Goal: Information Seeking & Learning: Learn about a topic

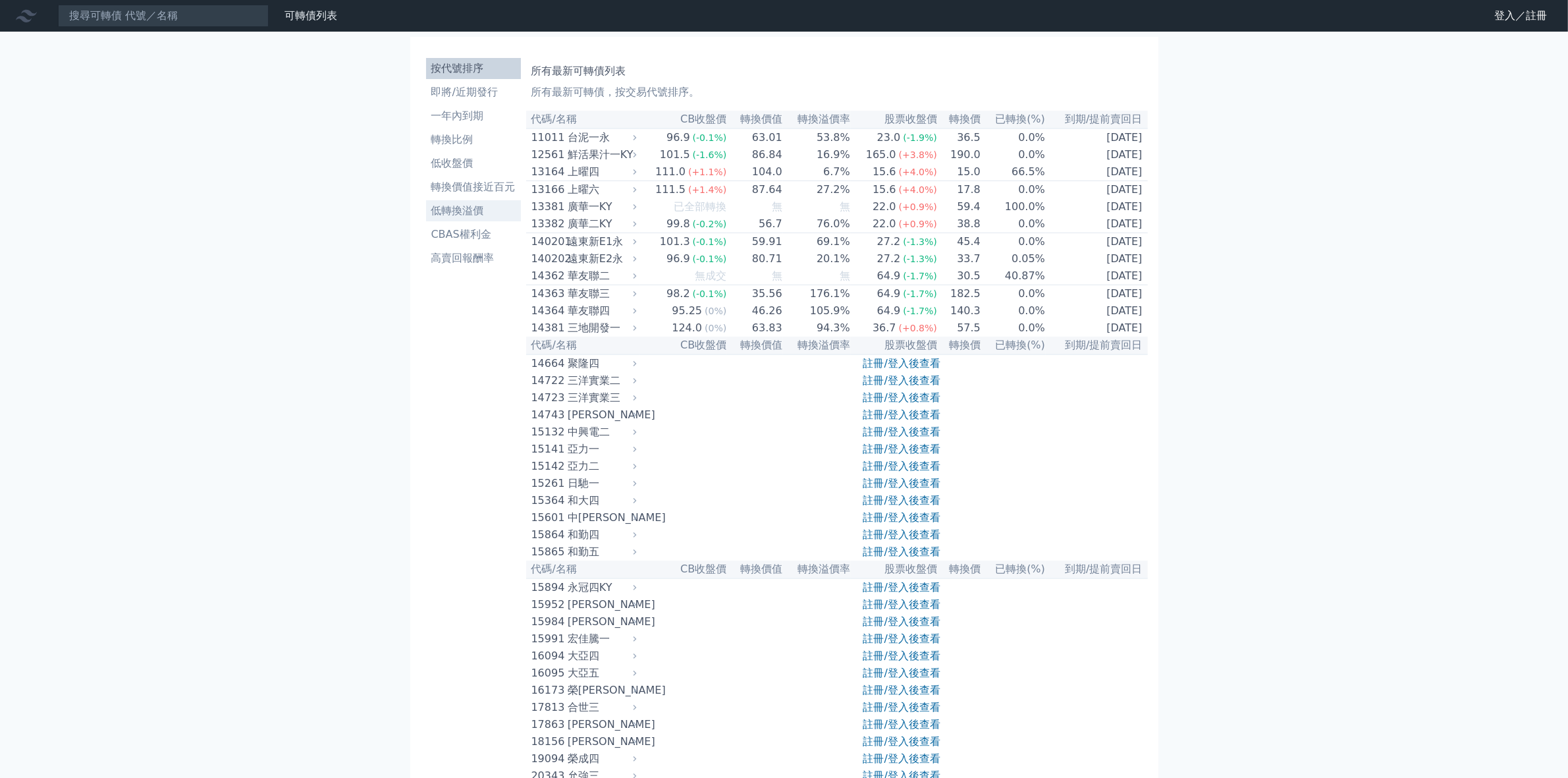
click at [462, 210] on li "低轉換溢價" at bounding box center [473, 210] width 95 height 16
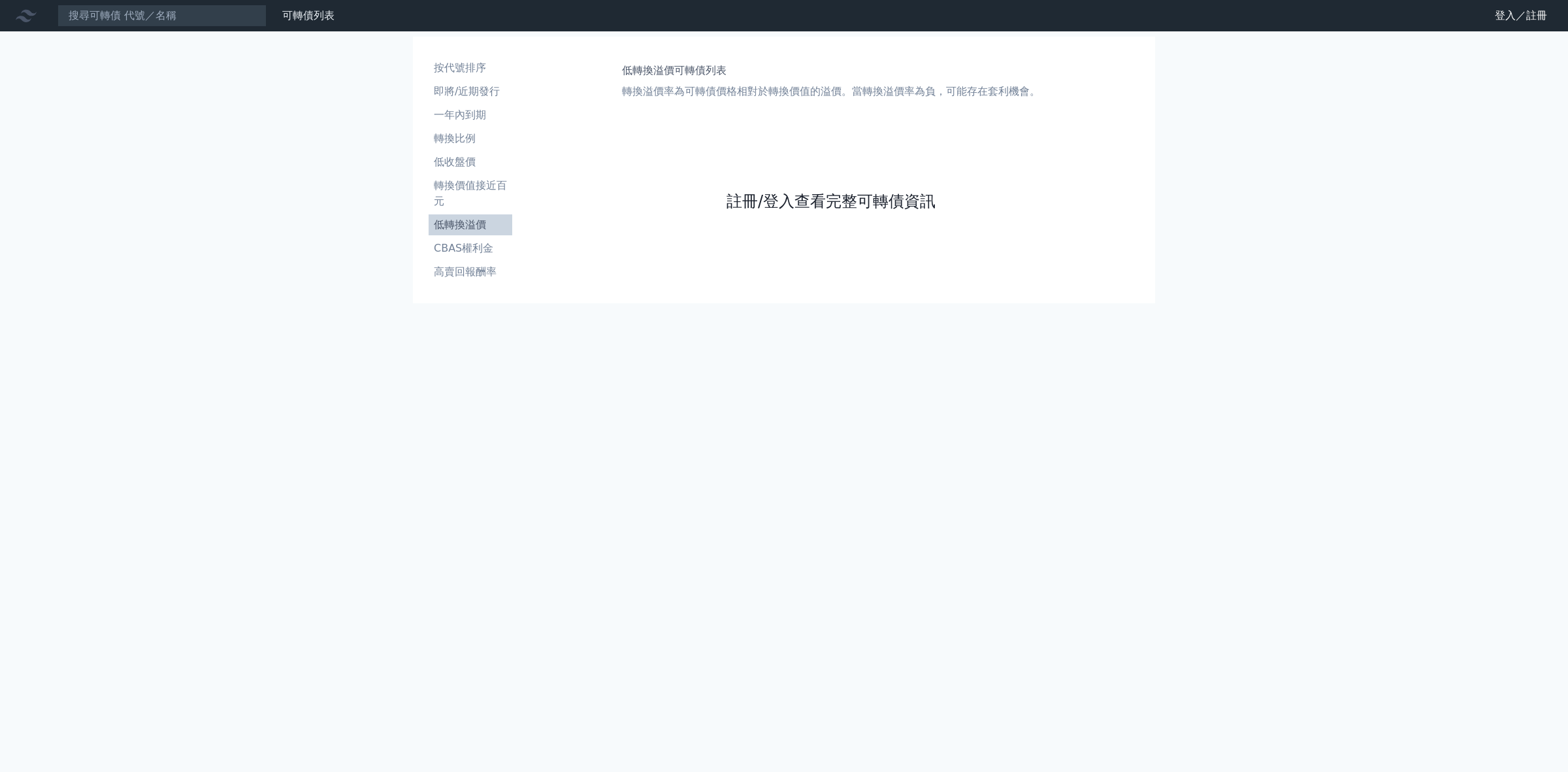
click at [808, 208] on link "註冊/登入查看完整可轉債資訊" at bounding box center [830, 202] width 209 height 21
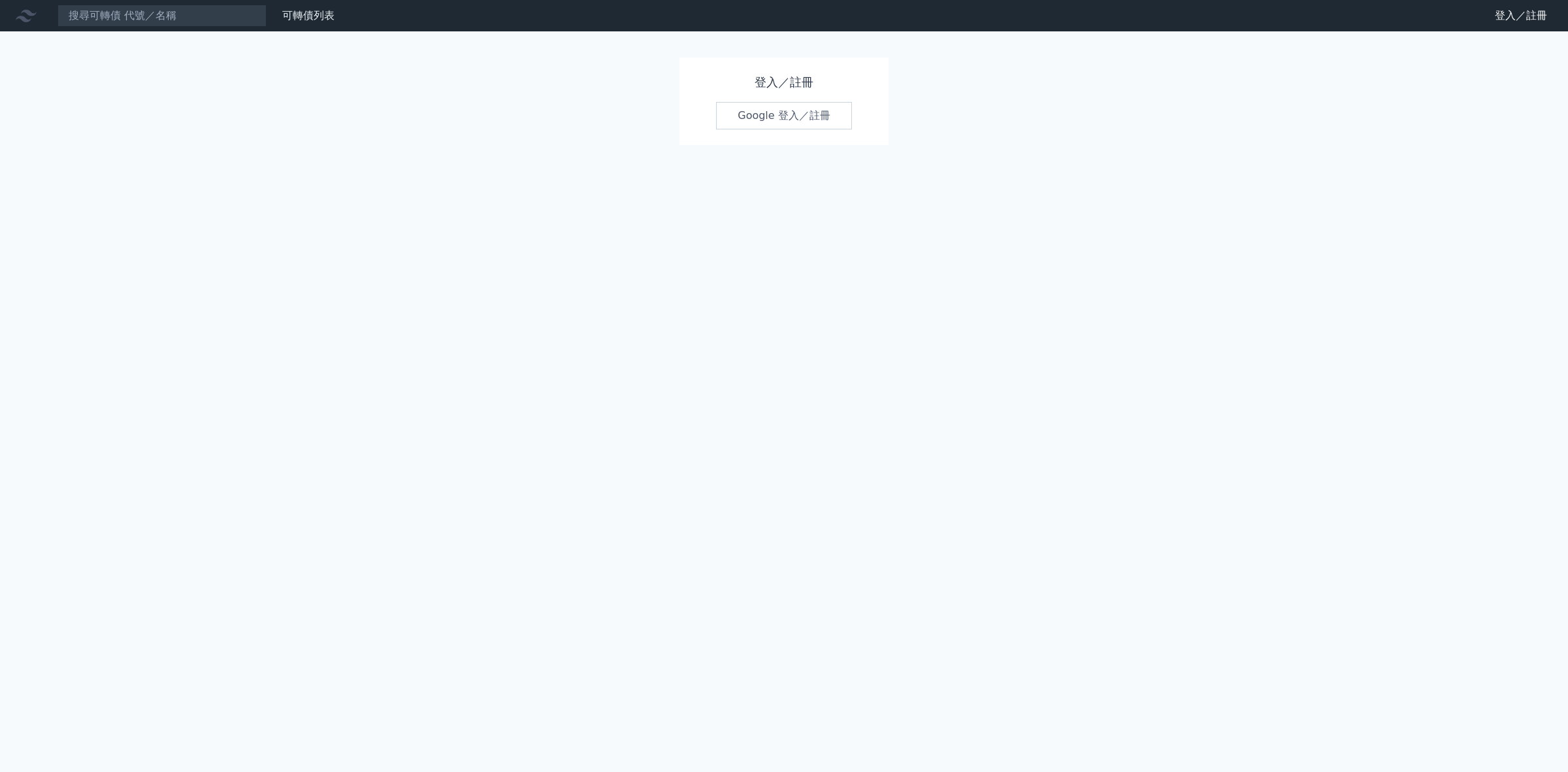
click at [771, 119] on link "Google 登入／註冊" at bounding box center [783, 115] width 136 height 28
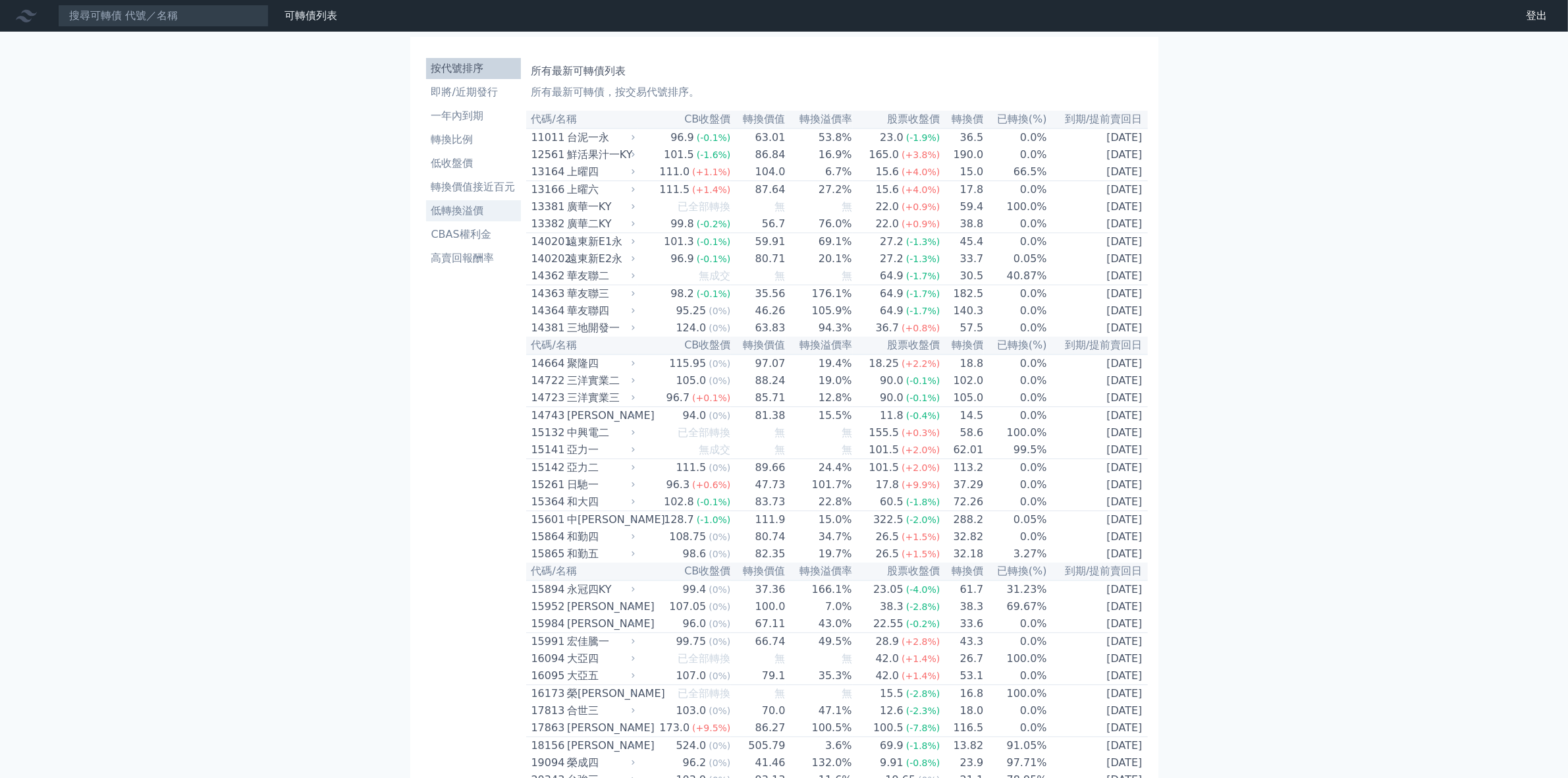
click at [472, 212] on li "低轉換溢價" at bounding box center [473, 210] width 95 height 16
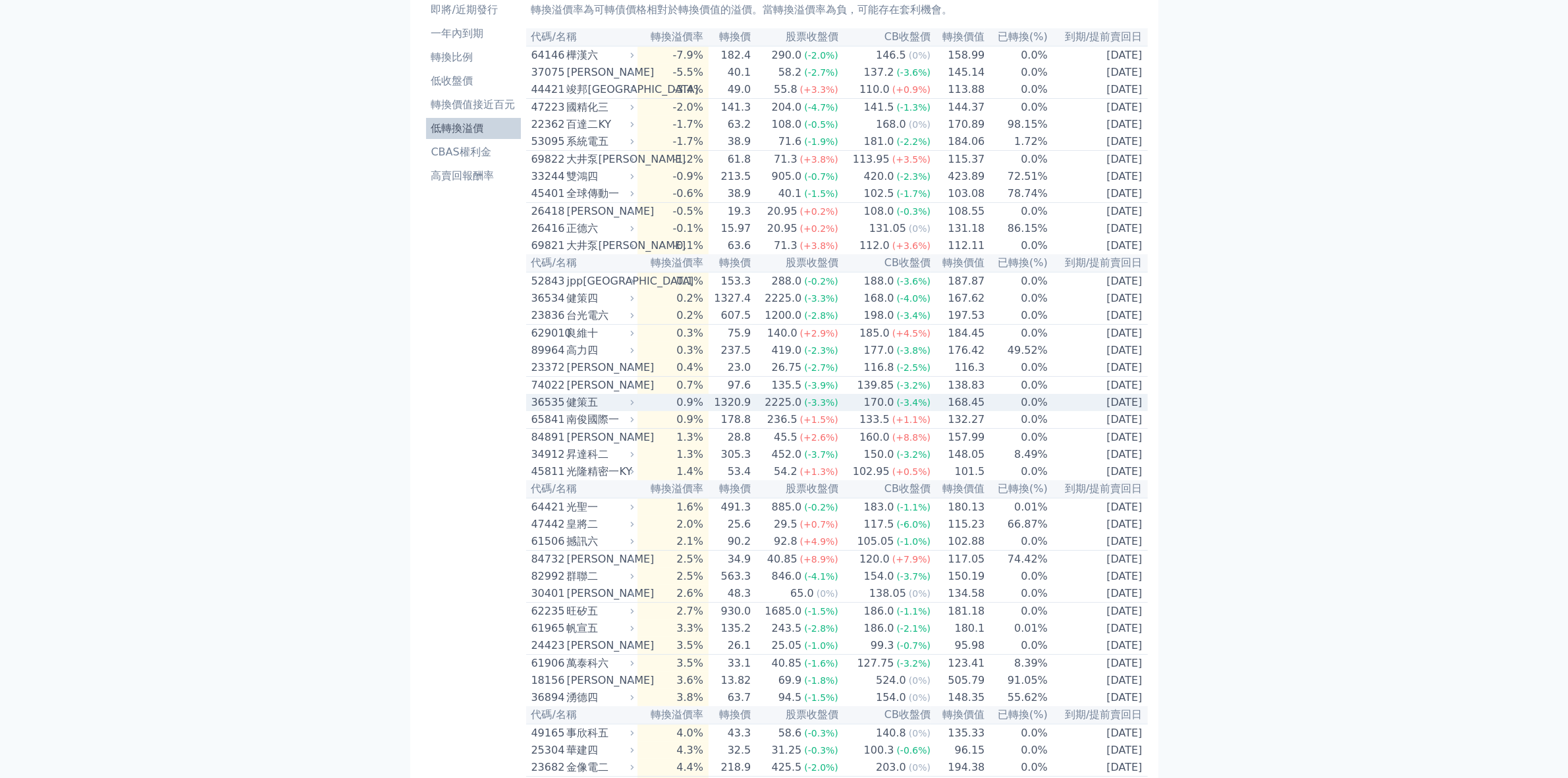
scroll to position [165, 0]
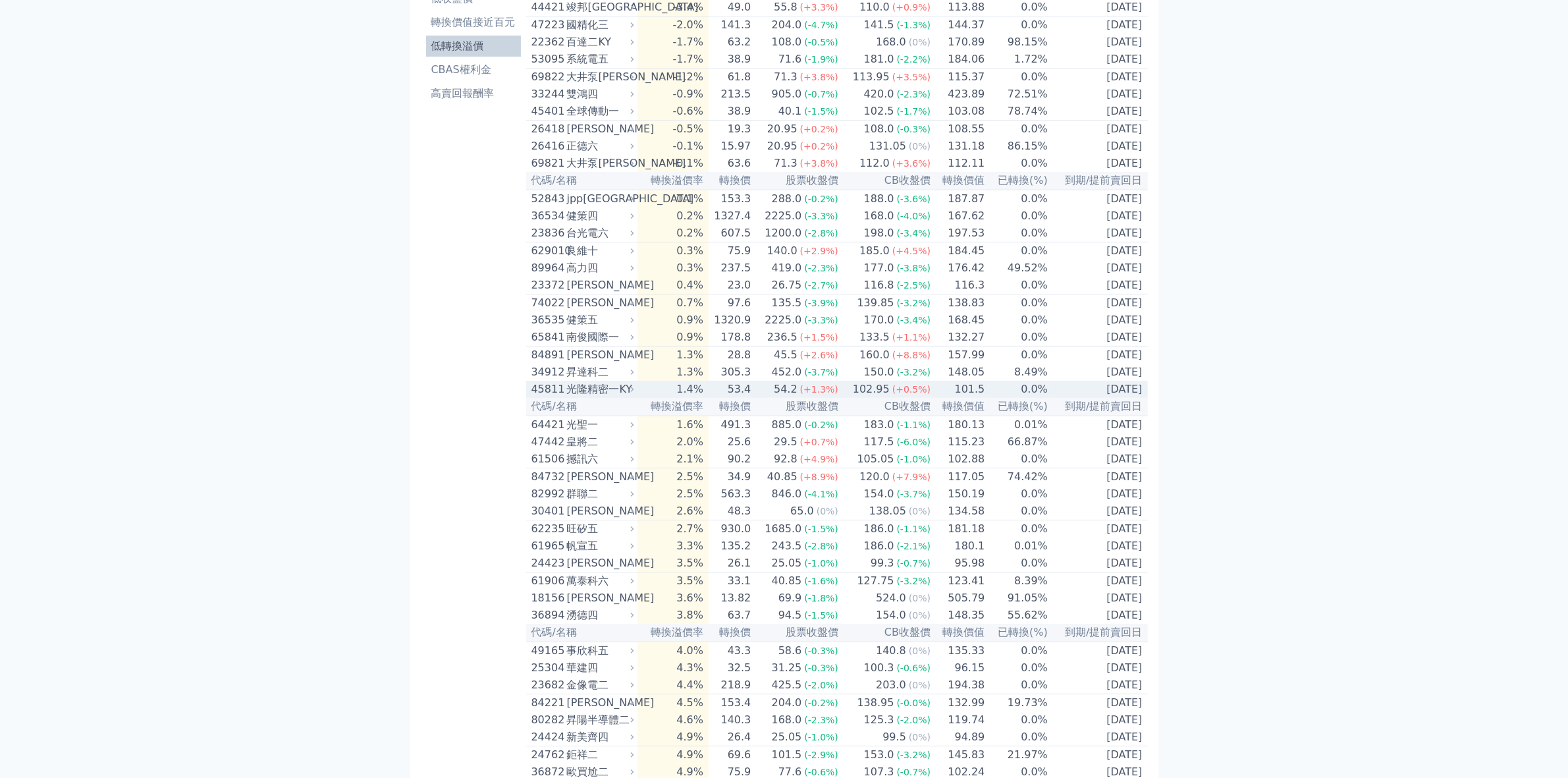
click at [613, 397] on div "光隆精密一KY" at bounding box center [599, 389] width 65 height 16
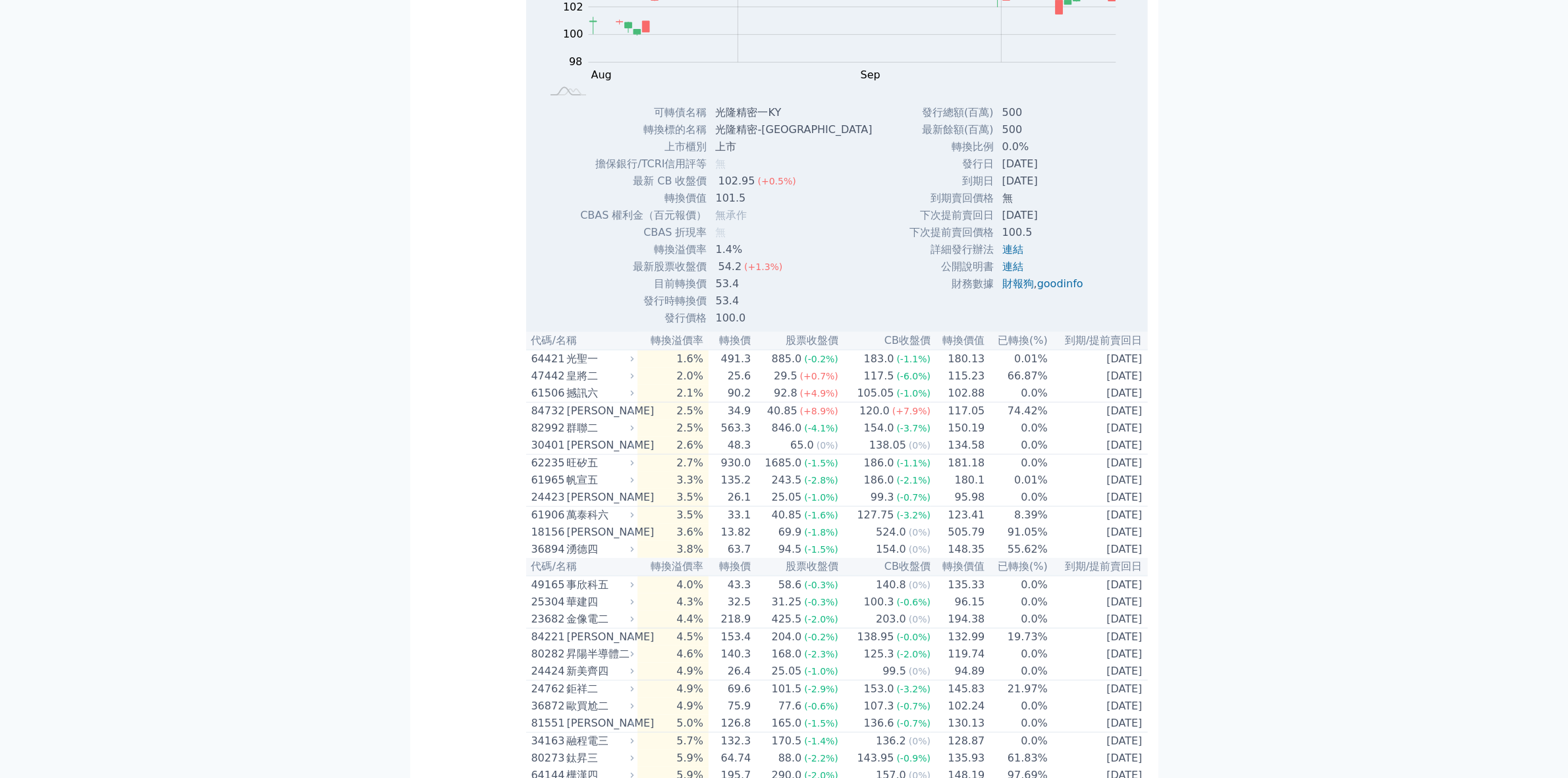
scroll to position [741, 0]
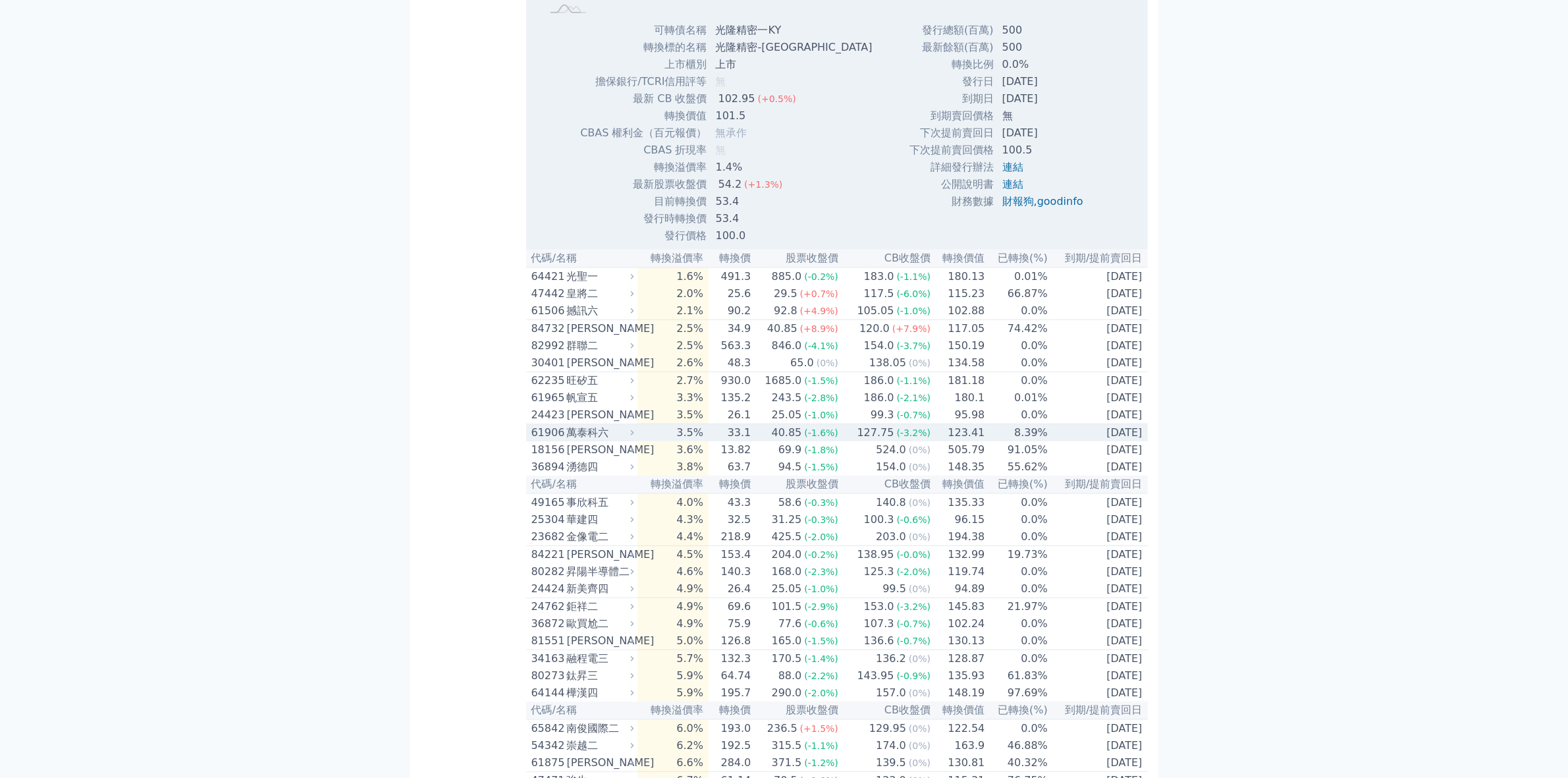
click at [603, 441] on div "萬泰科六" at bounding box center [599, 432] width 65 height 16
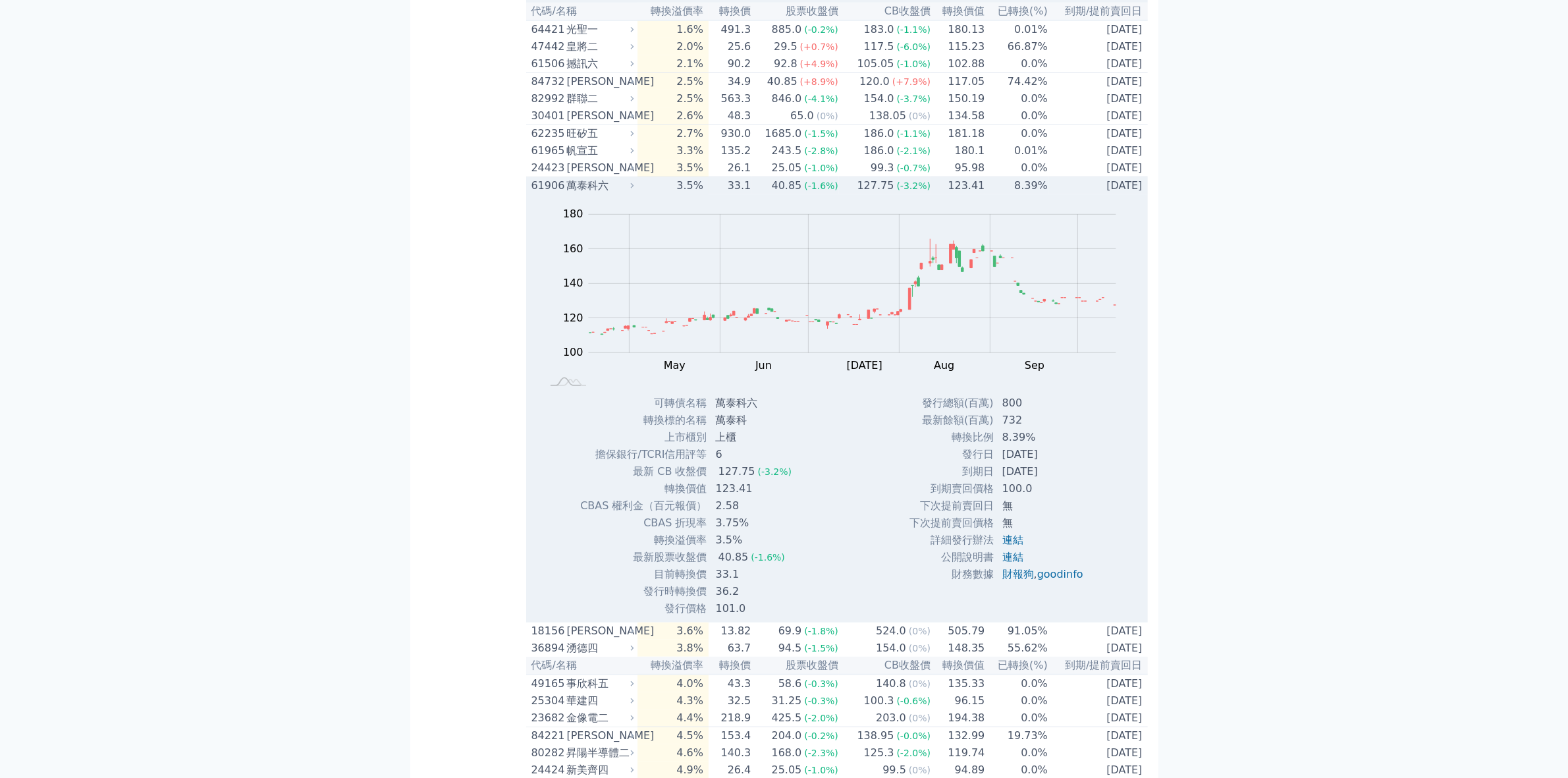
scroll to position [1070, 0]
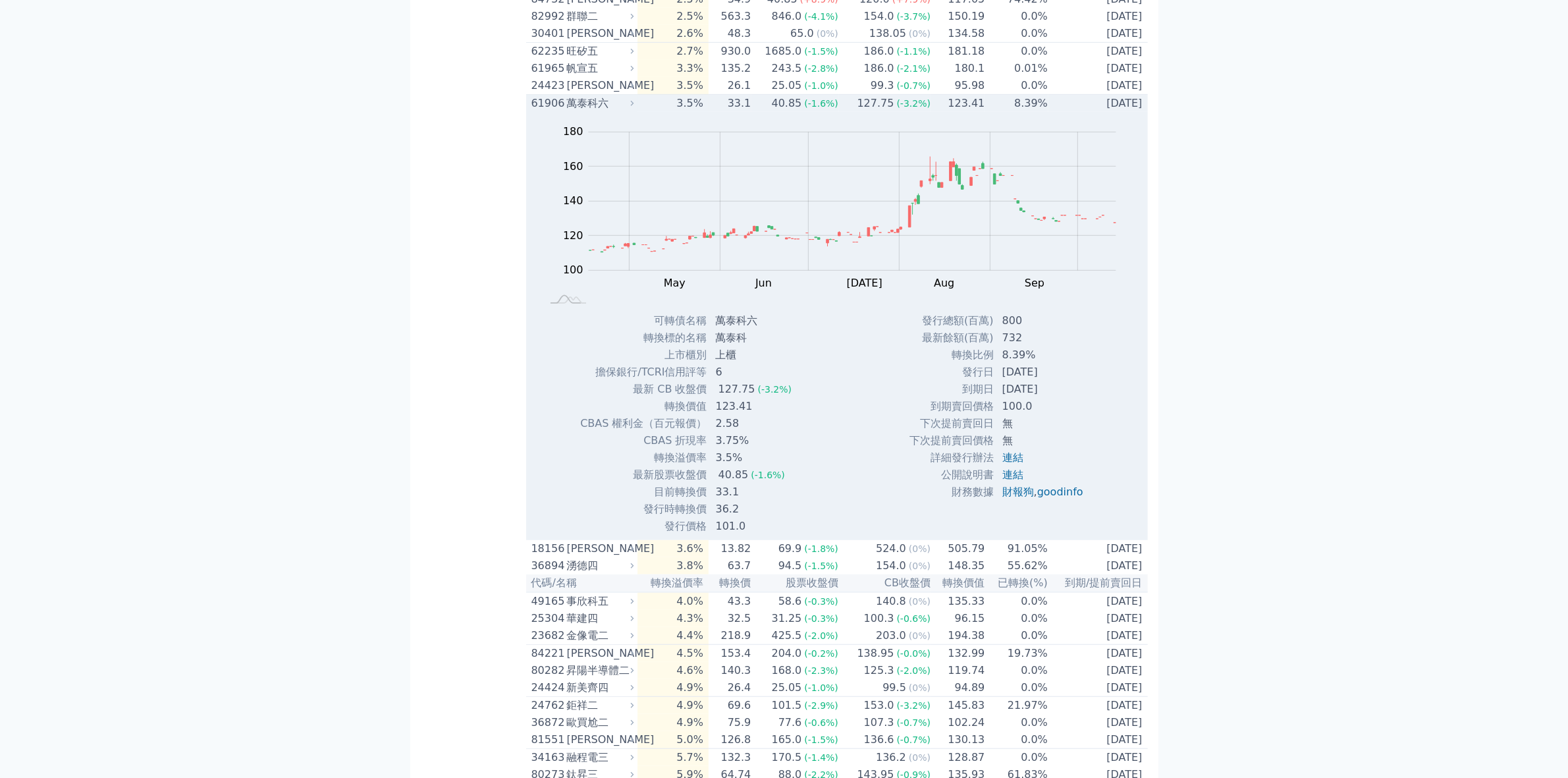
click at [577, 111] on div "萬泰科六" at bounding box center [599, 103] width 65 height 16
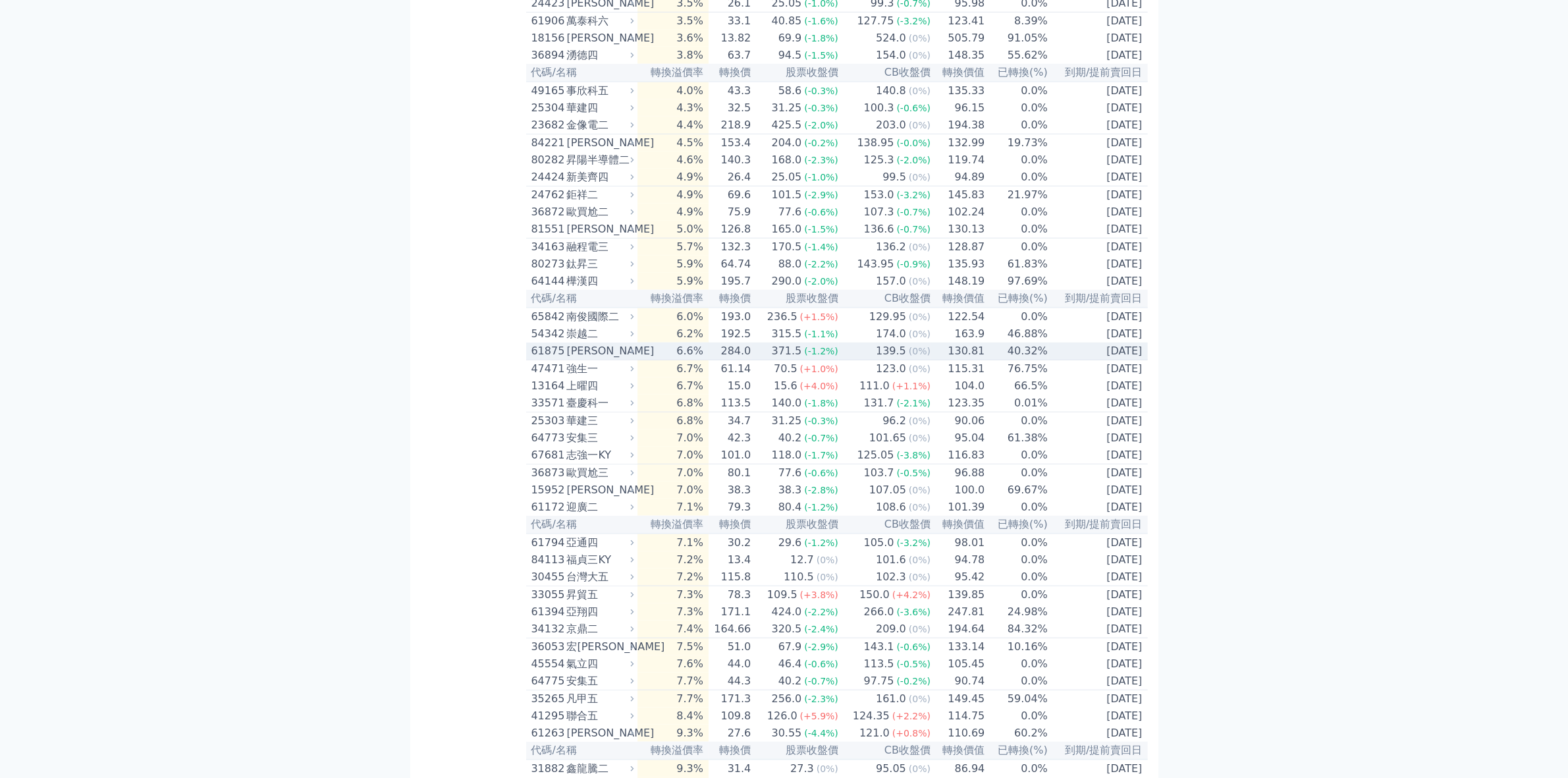
scroll to position [1317, 0]
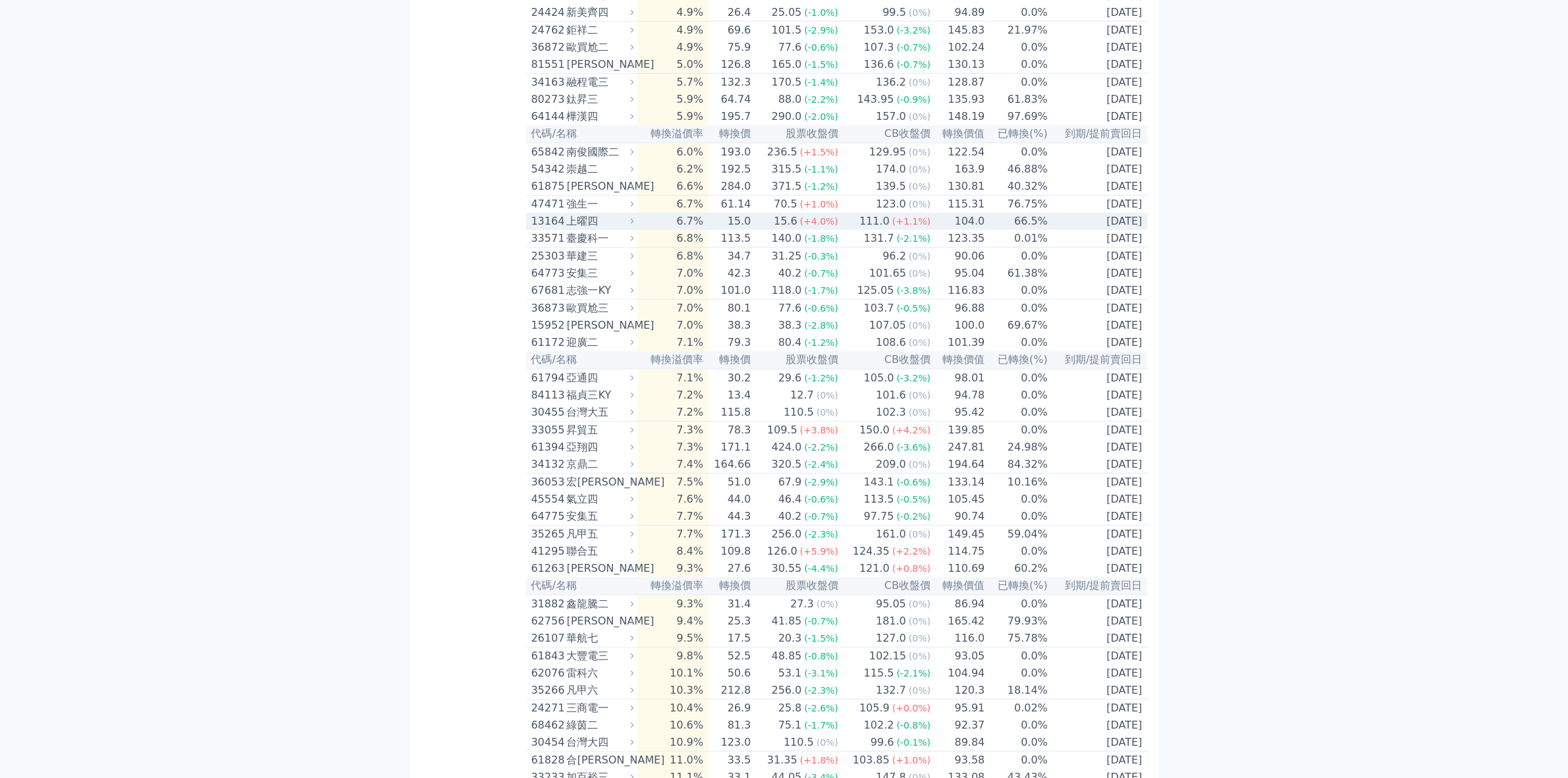
click at [591, 229] on div "上曜四" at bounding box center [599, 221] width 65 height 16
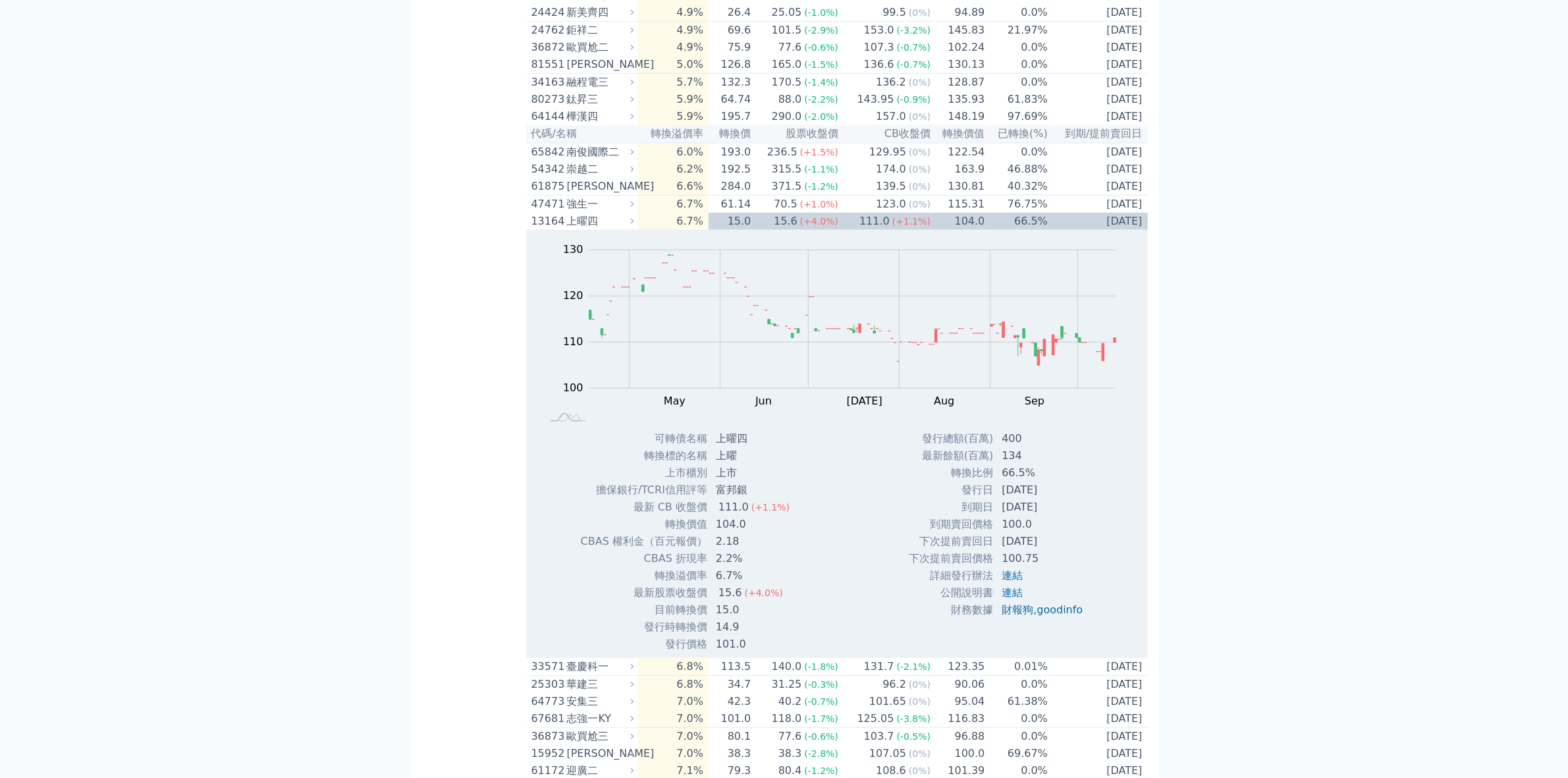
click at [574, 229] on div "上曜四" at bounding box center [599, 221] width 65 height 16
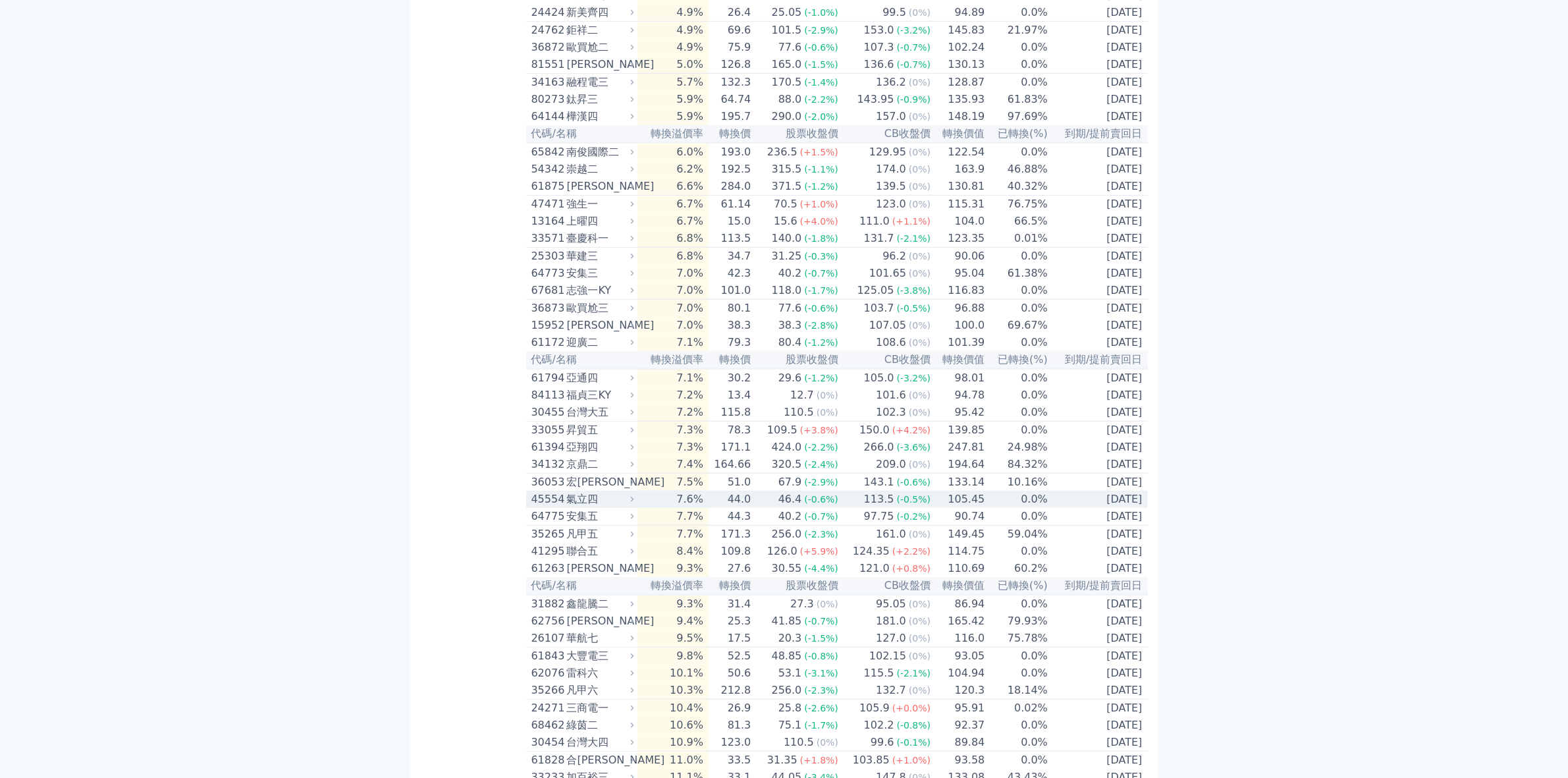
scroll to position [1564, 0]
